Goal: Task Accomplishment & Management: Manage account settings

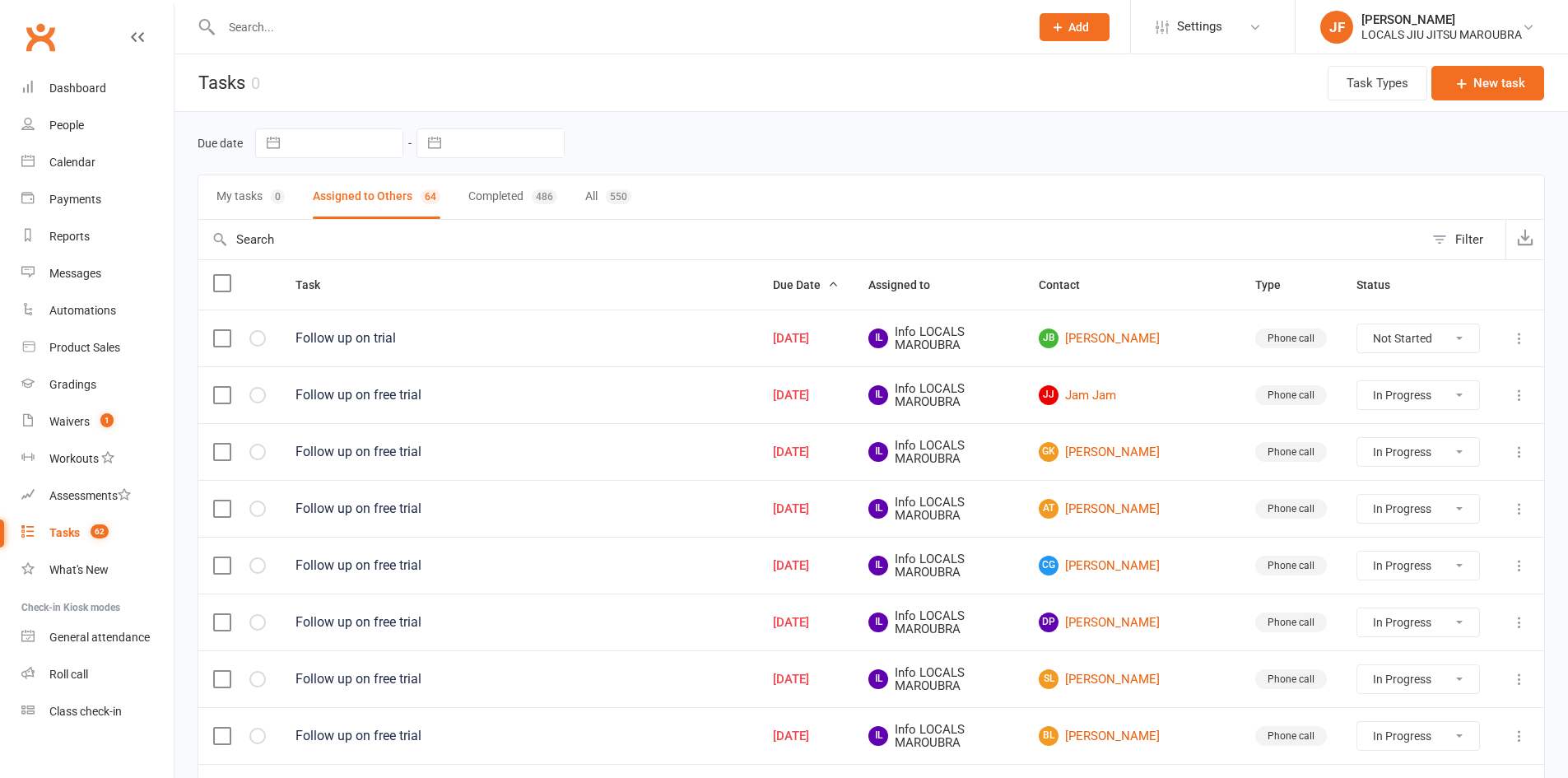
select select "started"
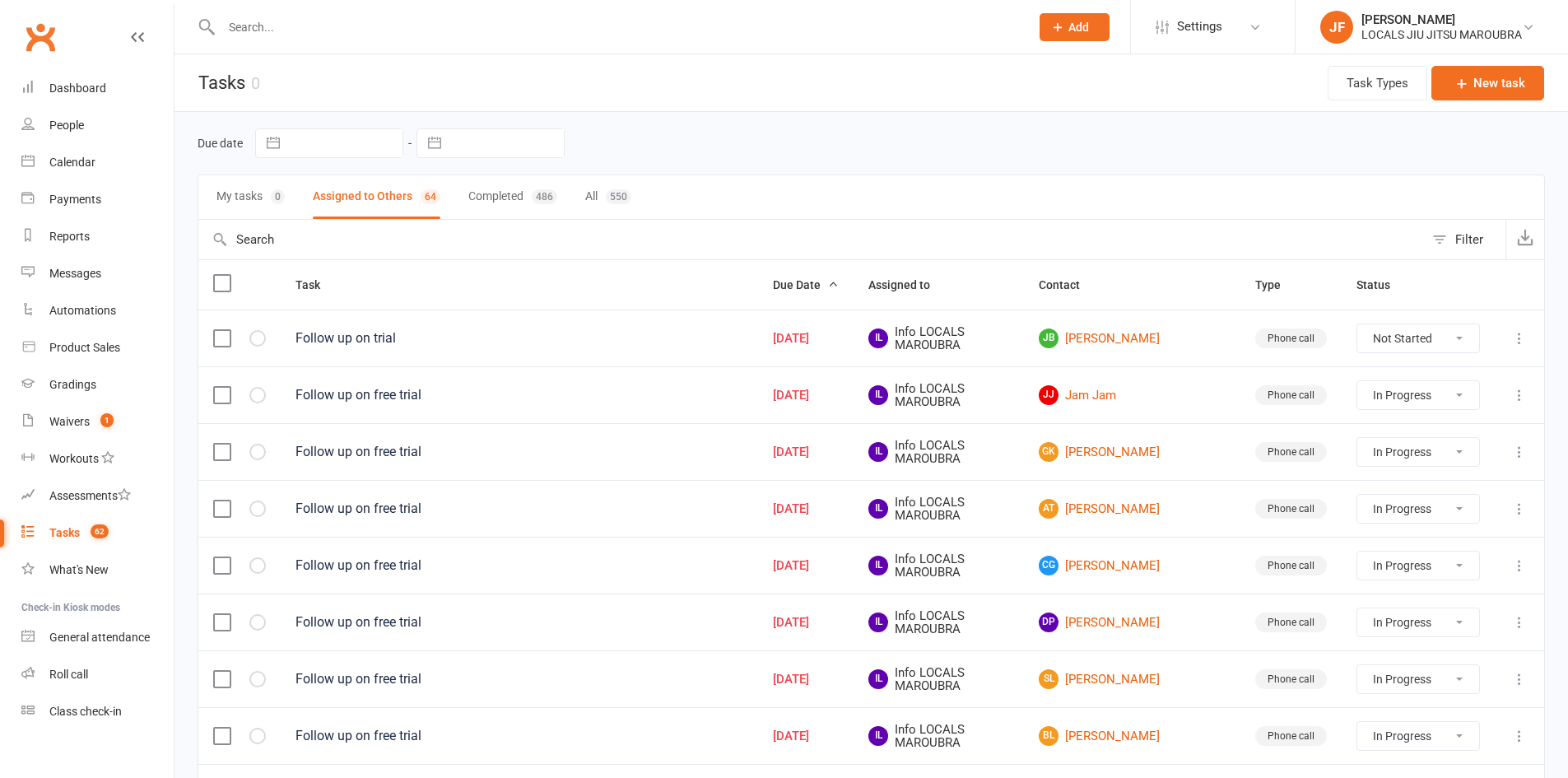
select select "started"
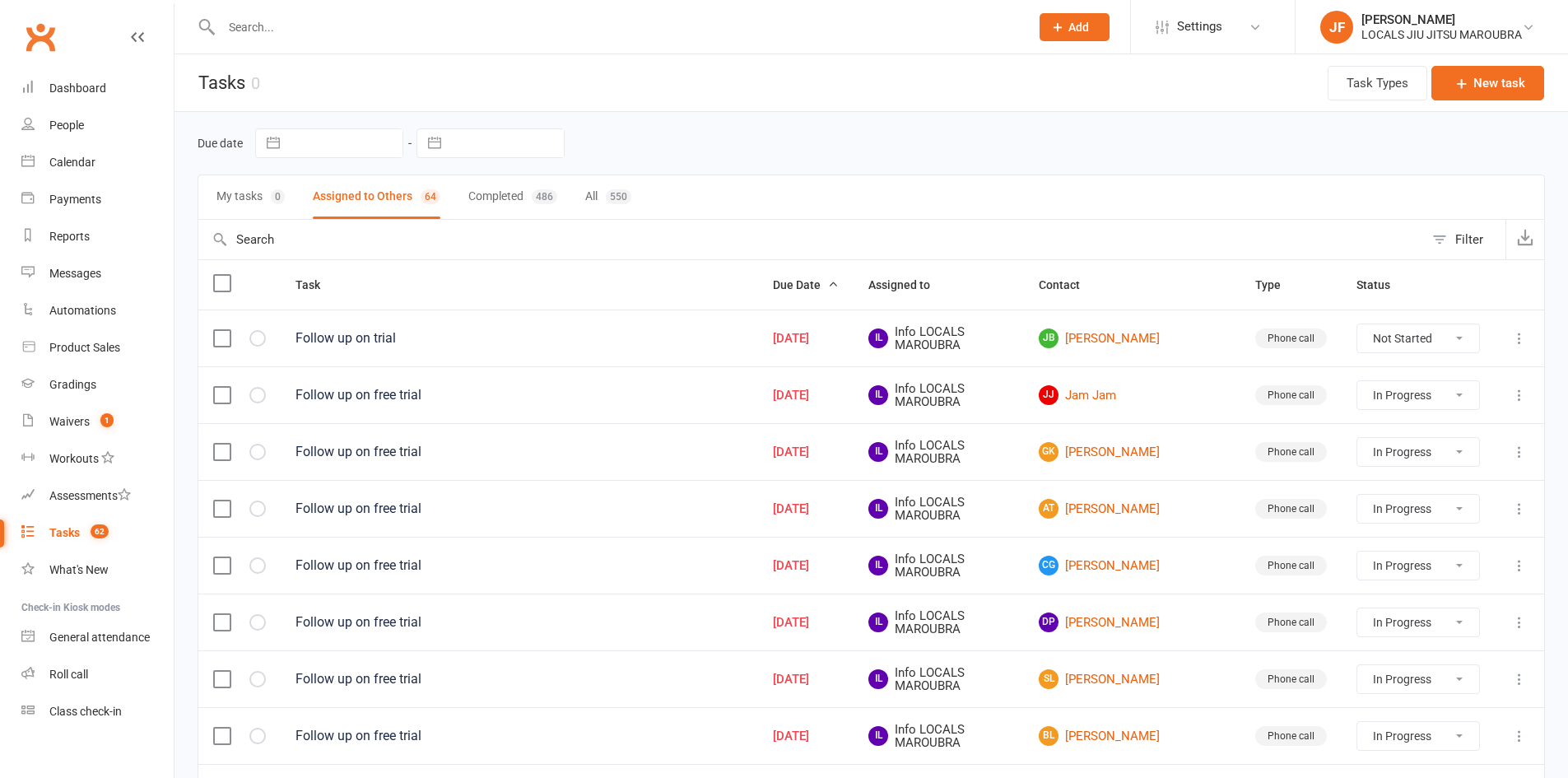
select select "started"
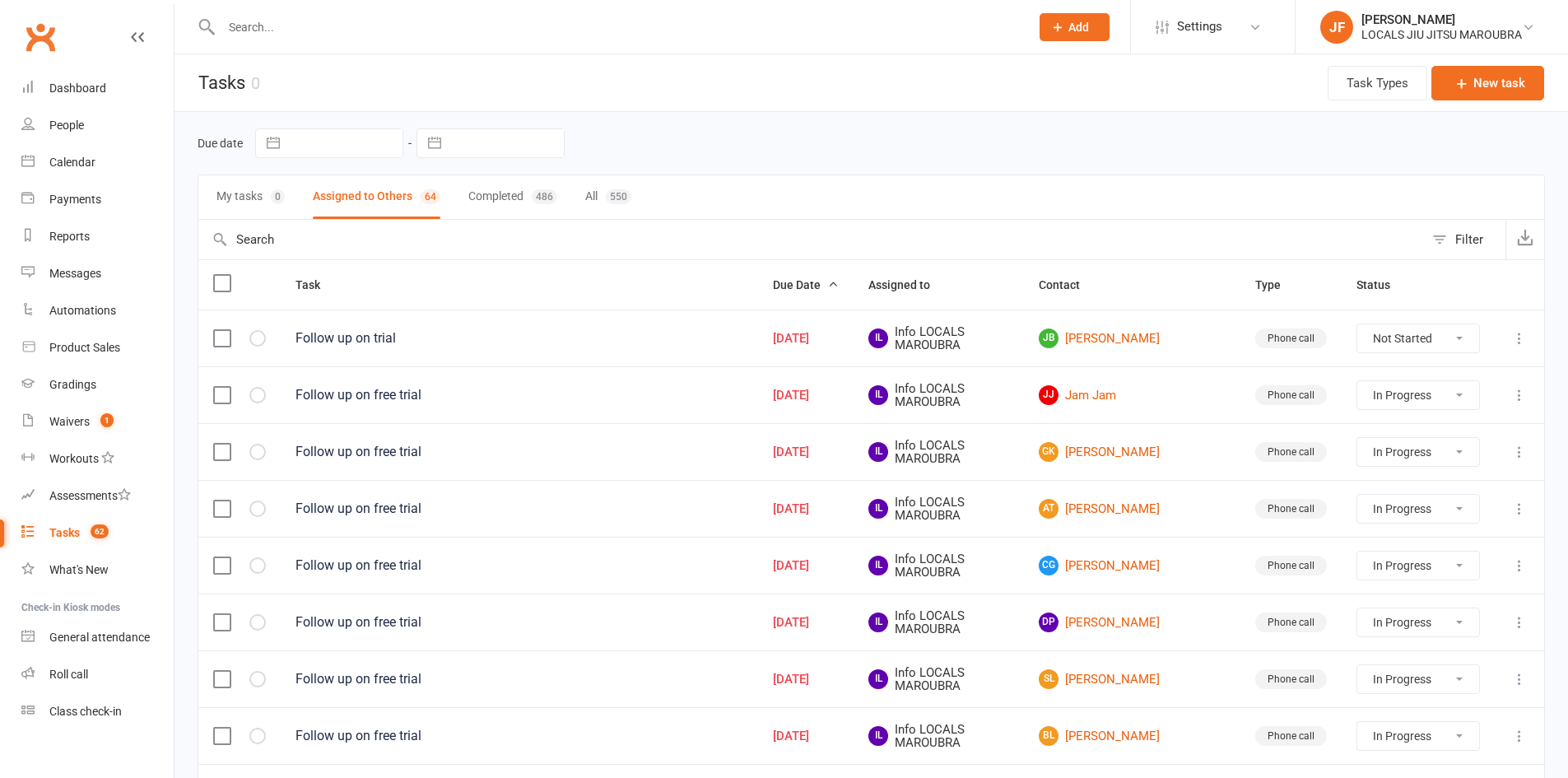
select select "started"
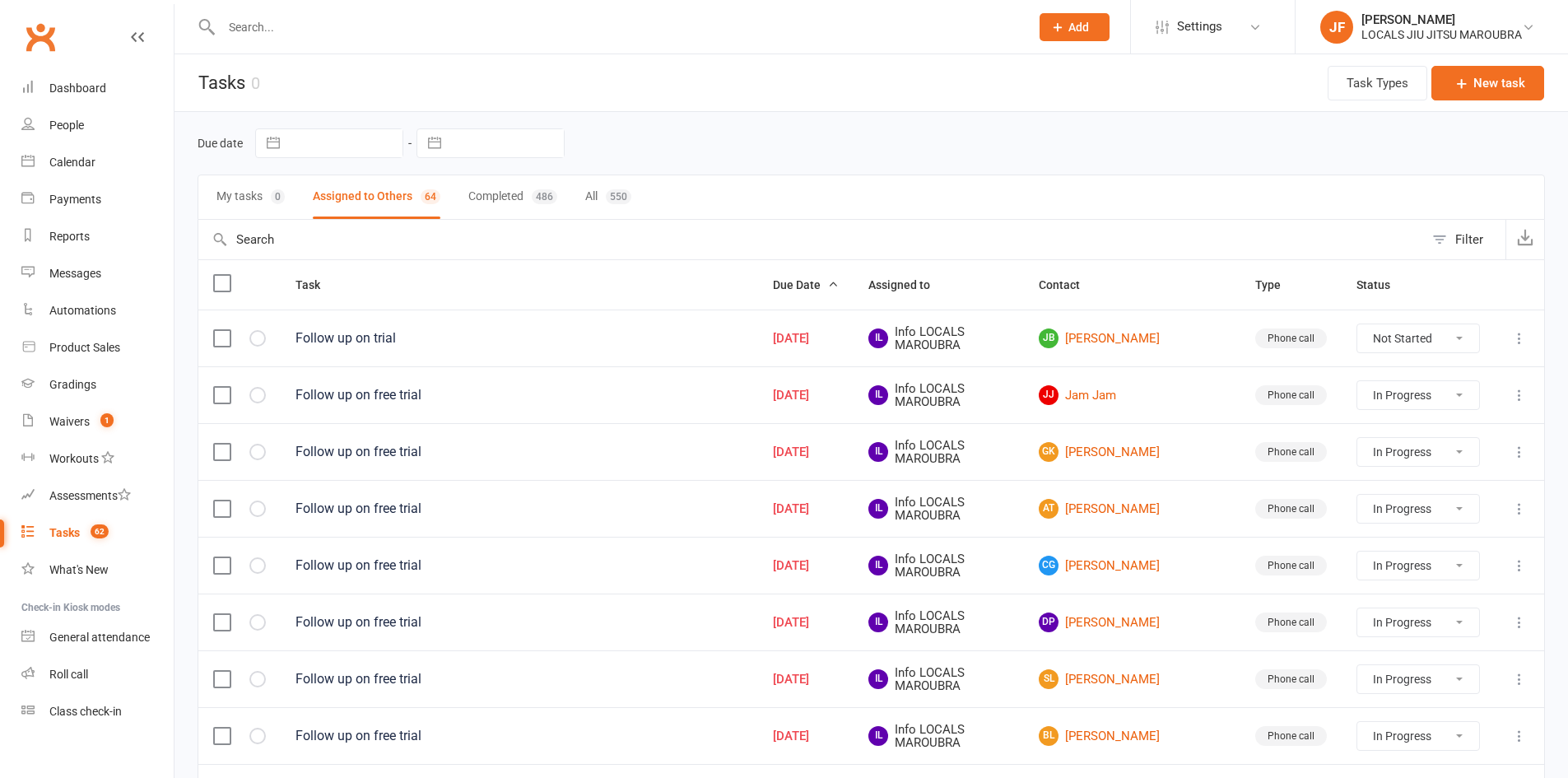
select select "started"
